Goal: Task Accomplishment & Management: Manage account settings

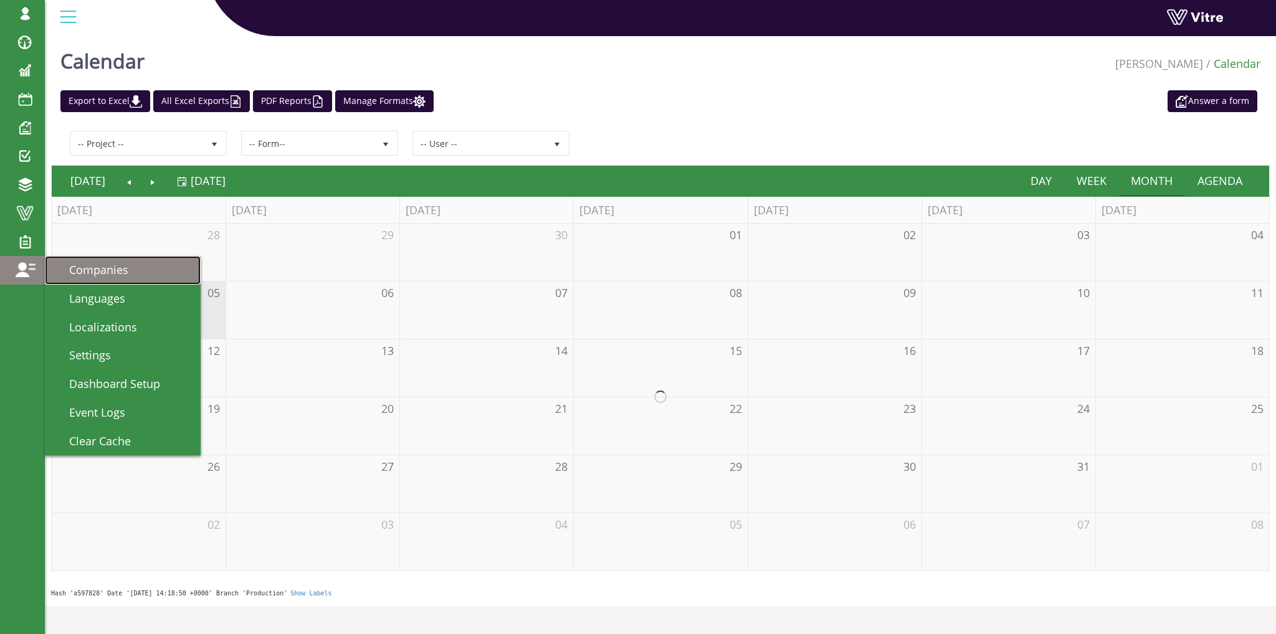
click at [84, 270] on span "Companies" at bounding box center [91, 269] width 74 height 15
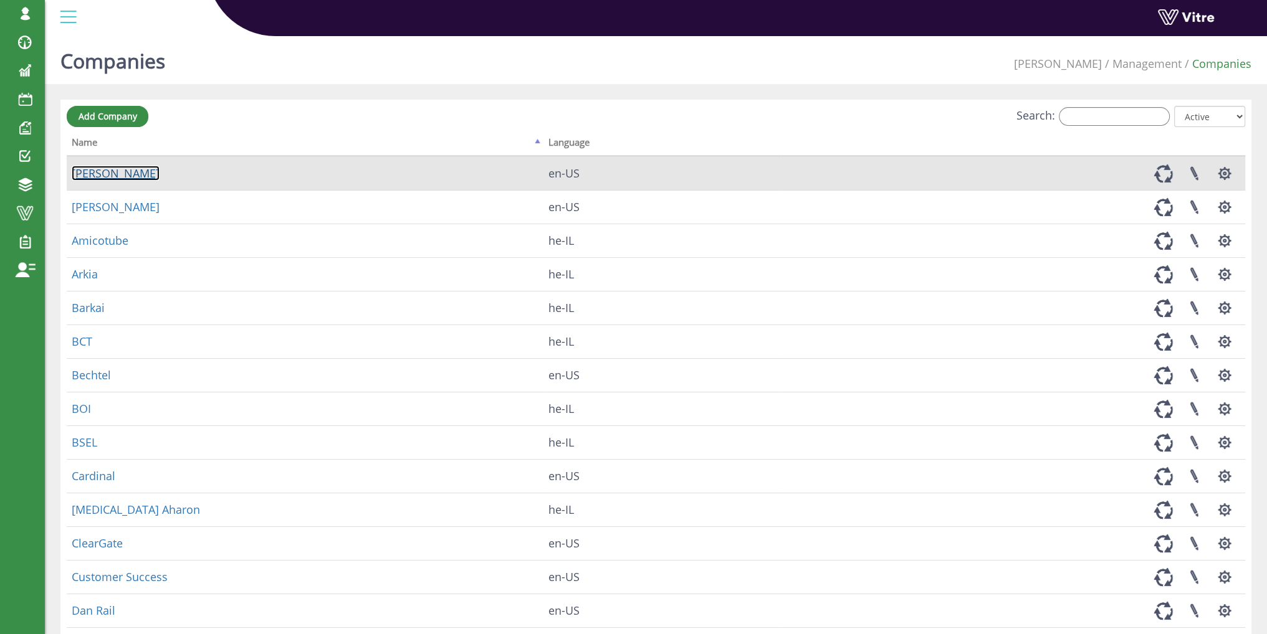
click at [93, 168] on link "[PERSON_NAME]" at bounding box center [116, 173] width 88 height 15
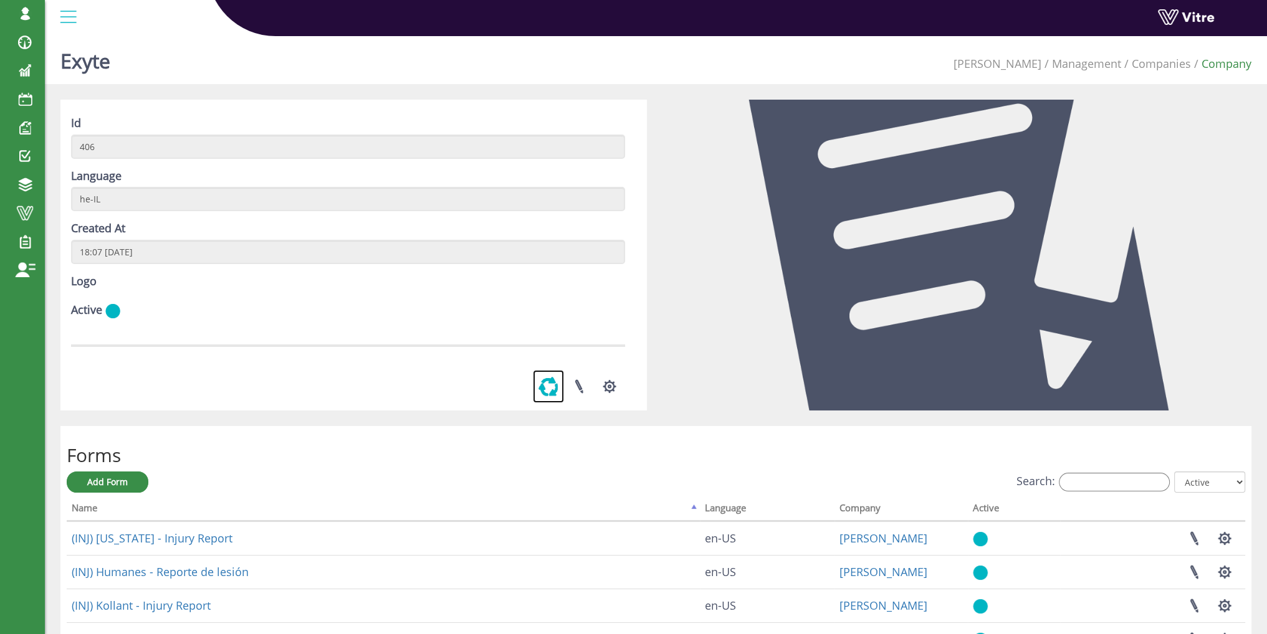
click at [542, 403] on link at bounding box center [548, 386] width 31 height 33
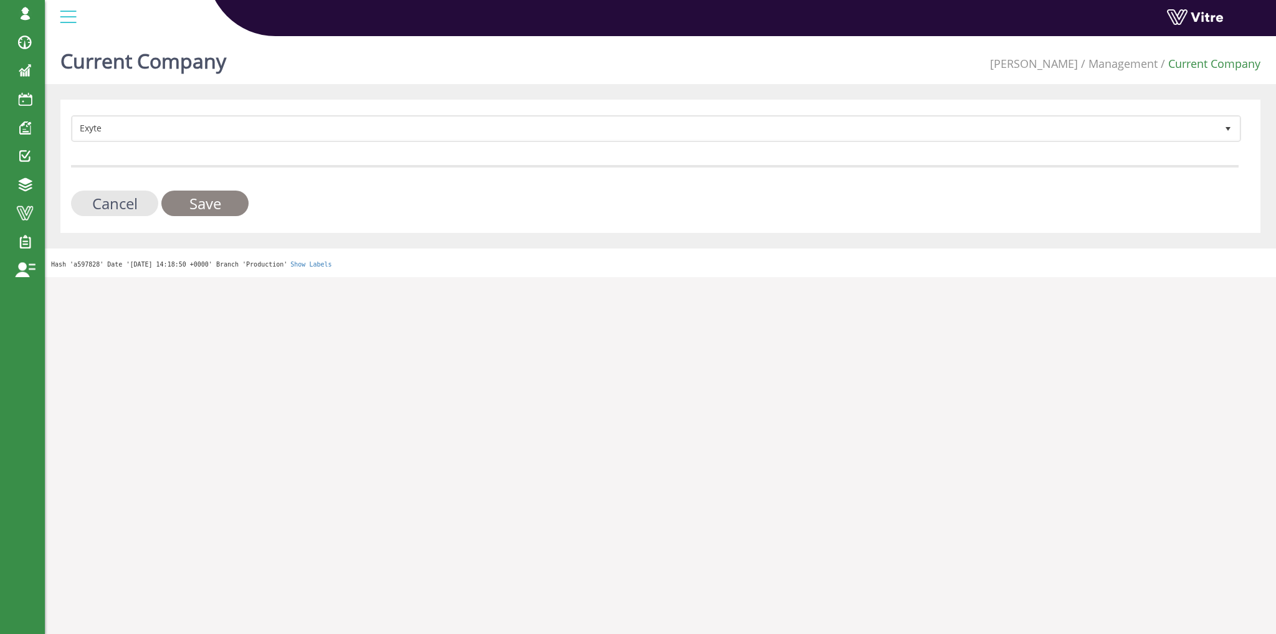
click at [222, 202] on input "Save" at bounding box center [204, 204] width 87 height 26
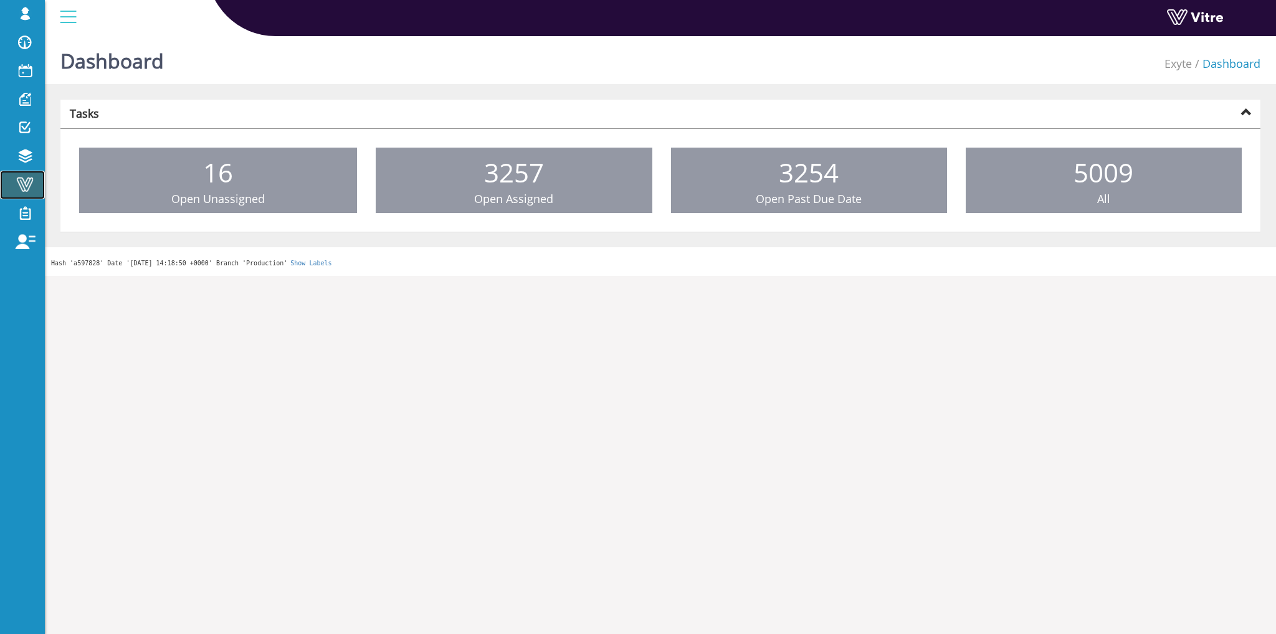
click at [19, 188] on span at bounding box center [24, 184] width 31 height 15
